Goal: Task Accomplishment & Management: Manage account settings

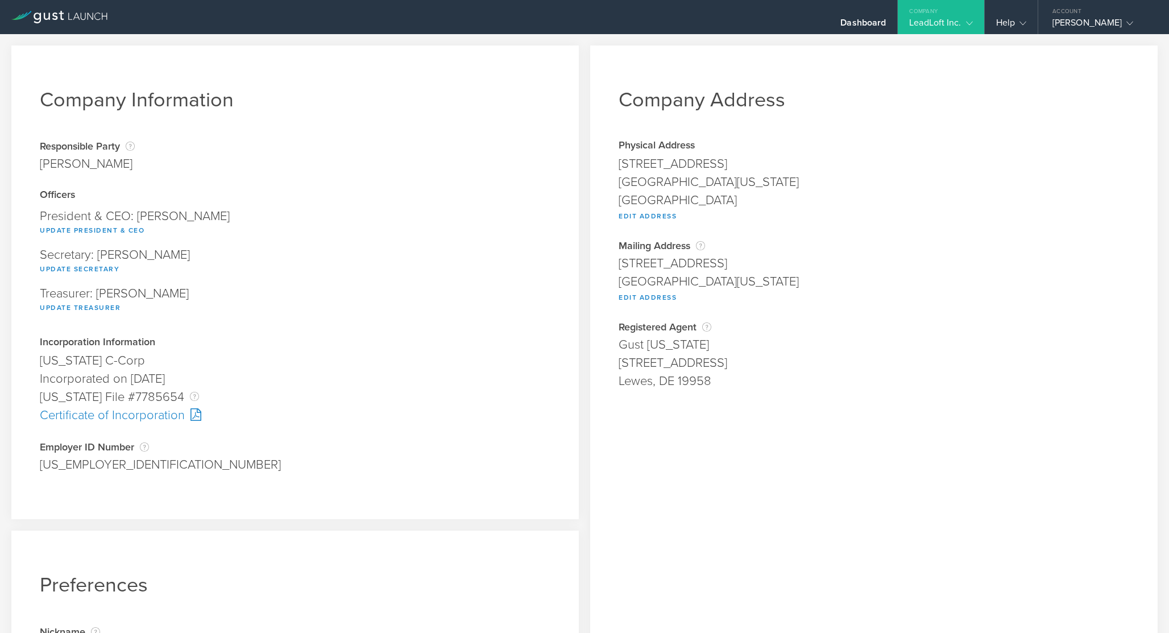
select select "[GEOGRAPHIC_DATA]"
click at [653, 214] on button "Edit Address" at bounding box center [647, 216] width 58 height 14
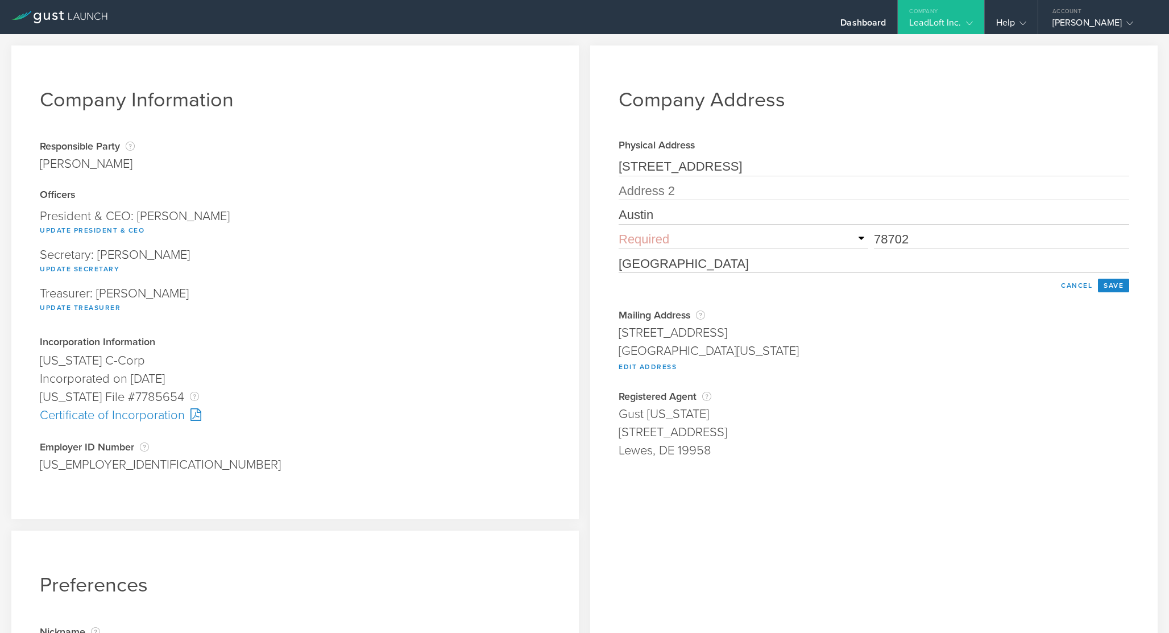
click at [702, 170] on input "[STREET_ADDRESS]" at bounding box center [873, 167] width 510 height 18
type input "[STREET_ADDRESS]"
type input "[PERSON_NAME]"
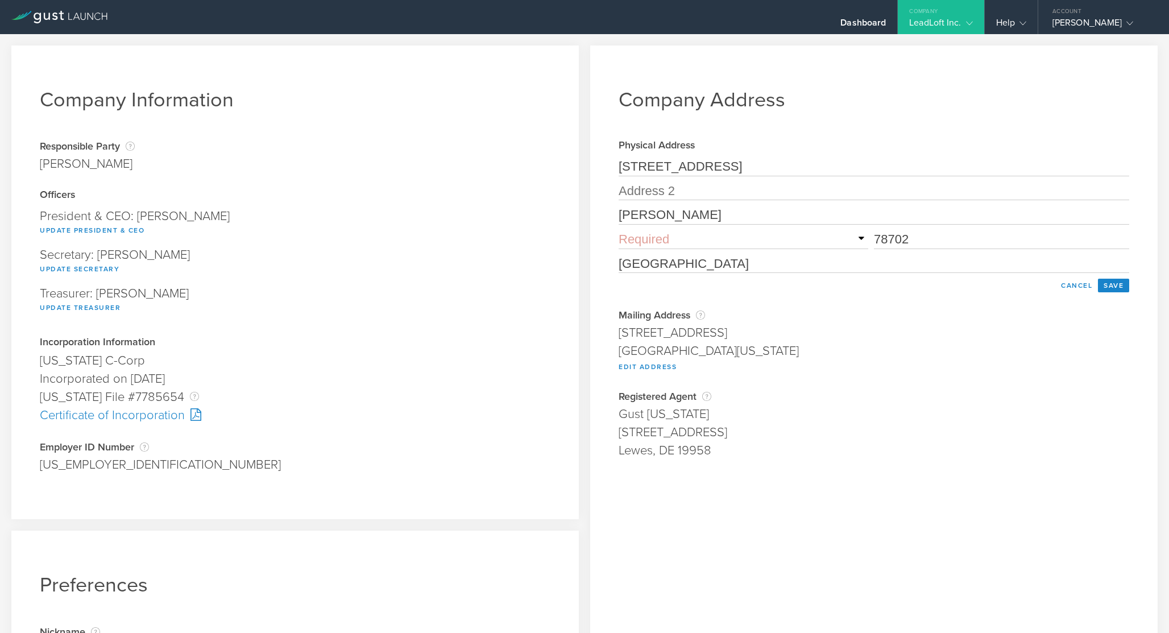
type input "90292"
click at [1108, 288] on button "Save" at bounding box center [1112, 285] width 31 height 14
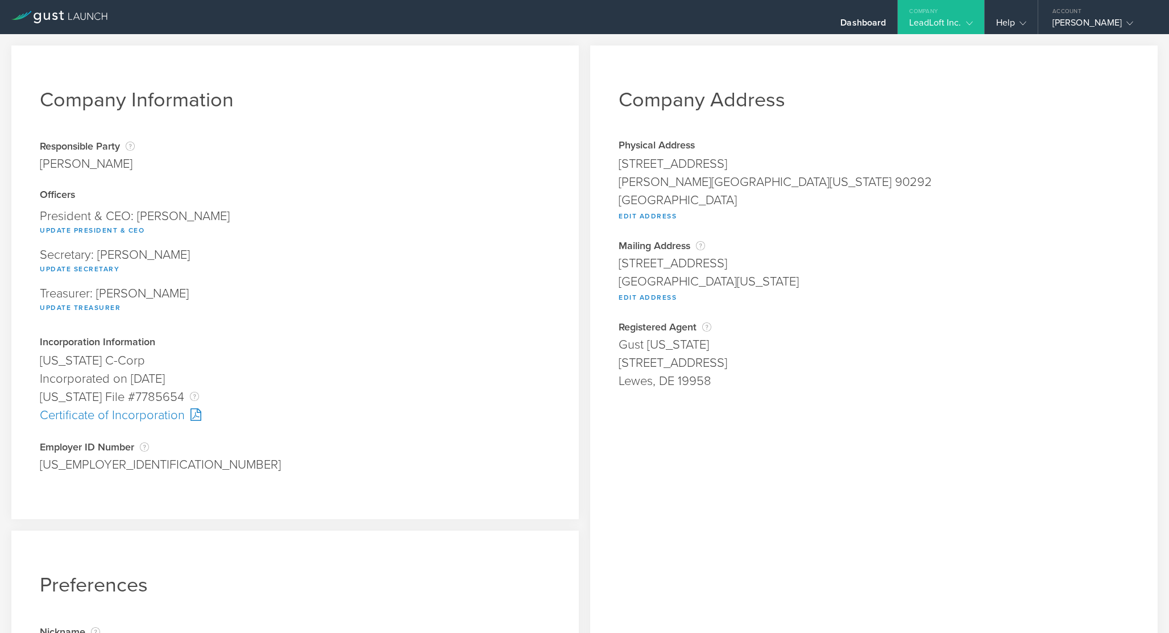
click at [647, 289] on div "[GEOGRAPHIC_DATA][US_STATE]" at bounding box center [873, 281] width 510 height 18
click at [646, 292] on button "Edit Address" at bounding box center [647, 297] width 58 height 14
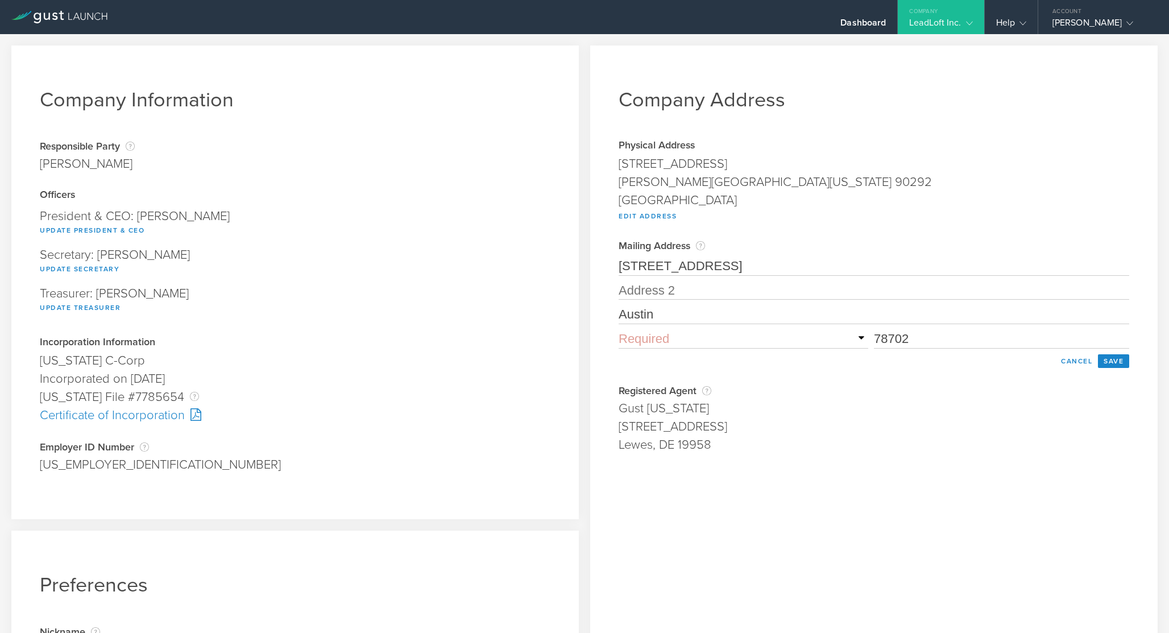
click at [667, 268] on input "[STREET_ADDRESS]" at bounding box center [873, 266] width 510 height 18
type input "[STREET_ADDRESS]"
type input "[PERSON_NAME]"
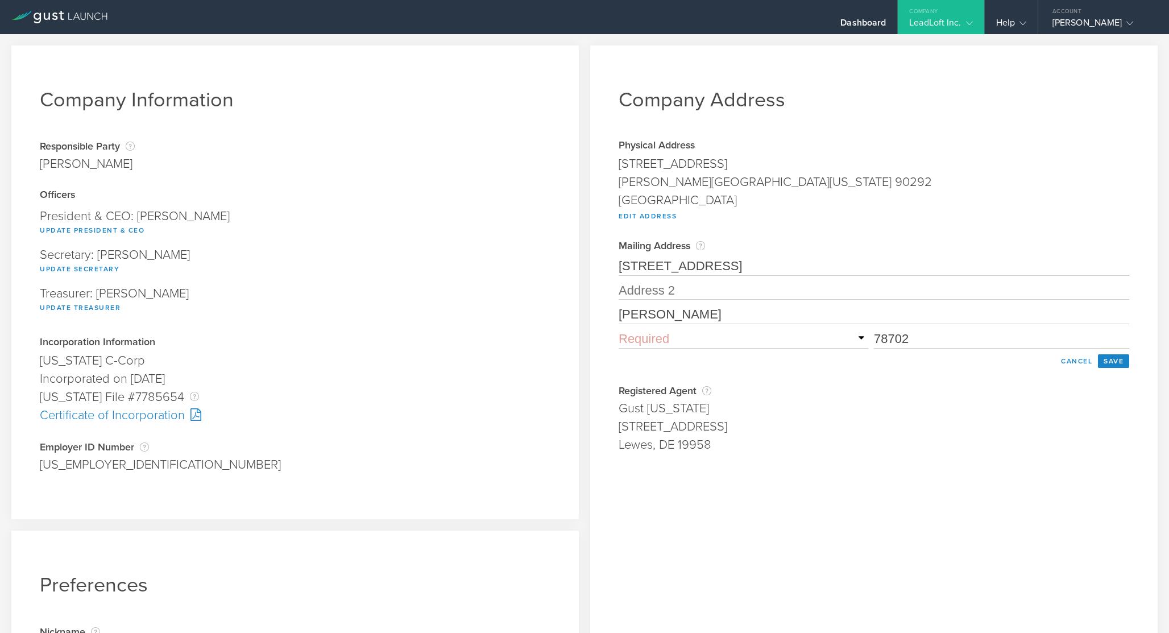
type input "90292"
click at [1115, 364] on button "Save" at bounding box center [1112, 361] width 31 height 14
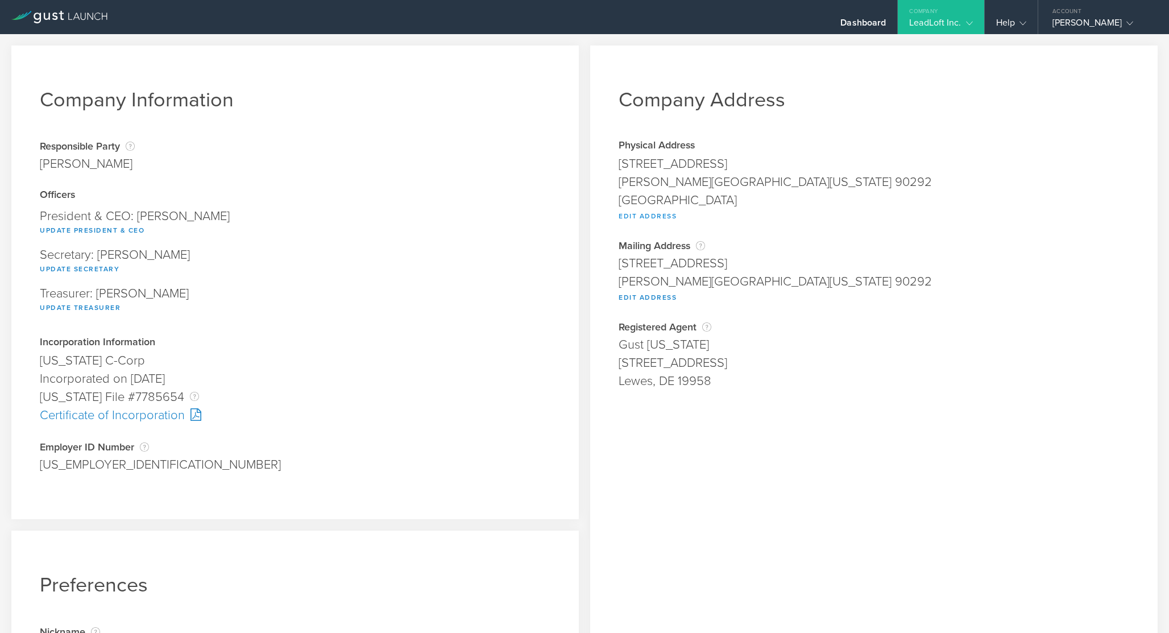
click at [660, 211] on button "Edit Address" at bounding box center [647, 216] width 58 height 14
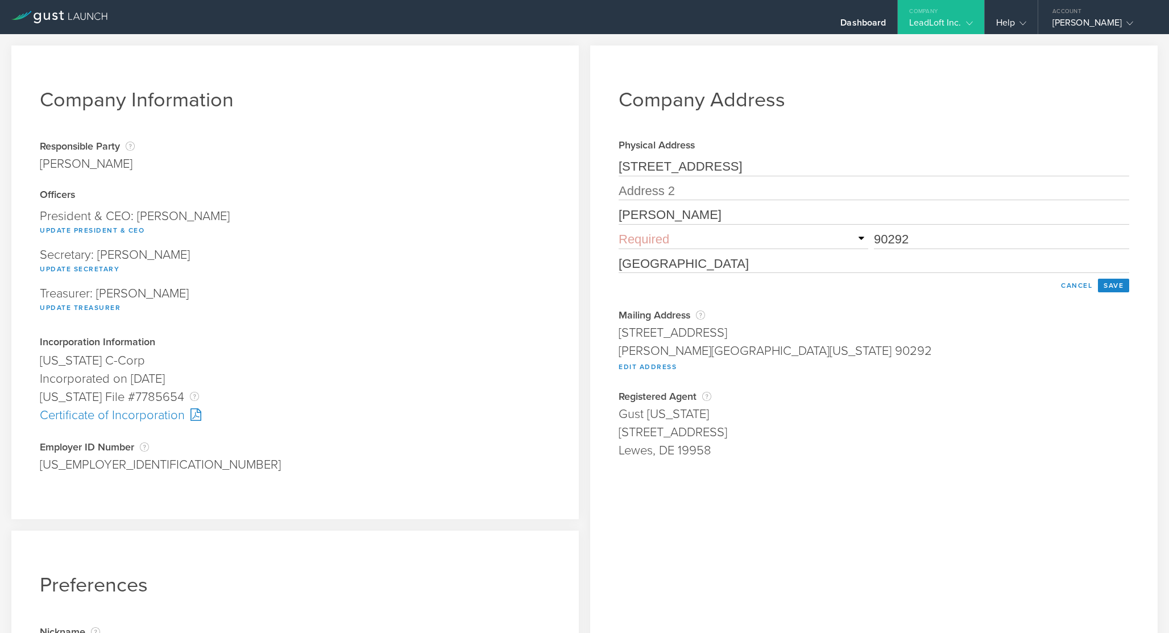
click at [784, 246] on select "Required [US_STATE] [US_STATE] [US_STATE] [US_STATE] [US_STATE] [US_STATE] [US_…" at bounding box center [743, 239] width 250 height 19
select select "CA"
click at [618, 231] on select "Required [US_STATE] [US_STATE] [US_STATE] [US_STATE] [US_STATE] [US_STATE] [US_…" at bounding box center [743, 239] width 250 height 19
click at [983, 247] on input "90292" at bounding box center [1001, 240] width 255 height 18
click at [833, 308] on div "Company Address Physical Address [STREET_ADDRESS][US_STATE] Edit Address [STREE…" at bounding box center [873, 412] width 567 height 735
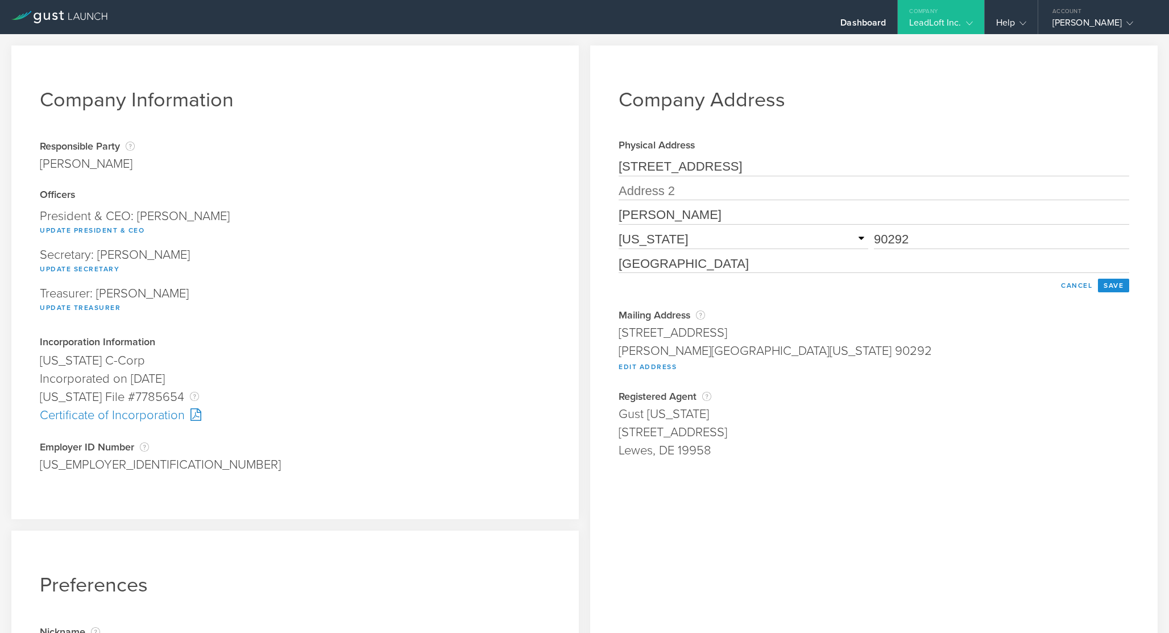
click at [1121, 288] on button "Save" at bounding box center [1112, 285] width 31 height 14
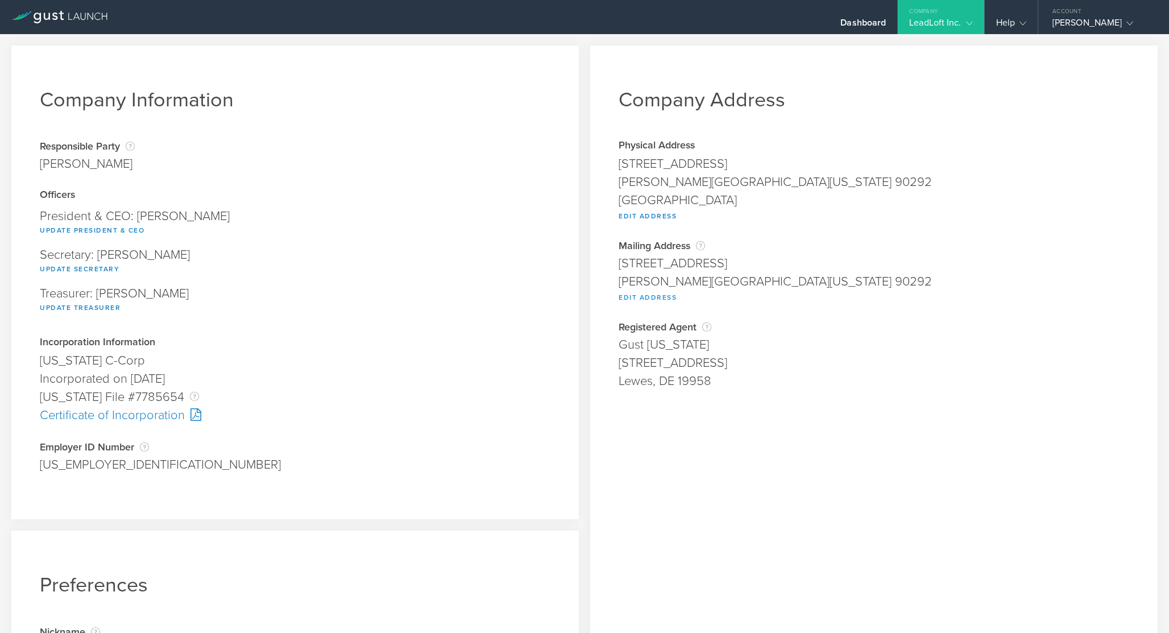
click at [655, 295] on button "Edit Address" at bounding box center [647, 297] width 58 height 14
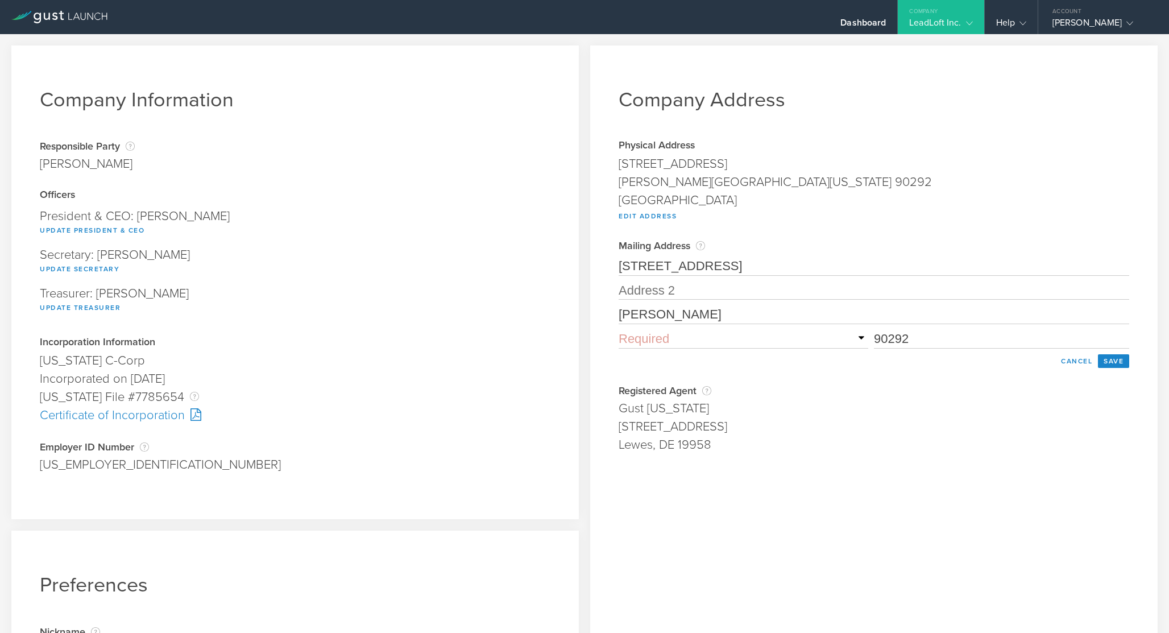
click at [685, 342] on select "Required [US_STATE] [US_STATE] [US_STATE] [US_STATE] [US_STATE] [US_STATE] [US_…" at bounding box center [743, 339] width 250 height 19
select select "CA"
click at [618, 331] on select "Required [US_STATE] [US_STATE] [US_STATE] [US_STATE] [US_STATE] [US_STATE] [US_…" at bounding box center [743, 339] width 250 height 19
click at [1124, 360] on button "Save" at bounding box center [1112, 361] width 31 height 14
